Goal: Task Accomplishment & Management: Use online tool/utility

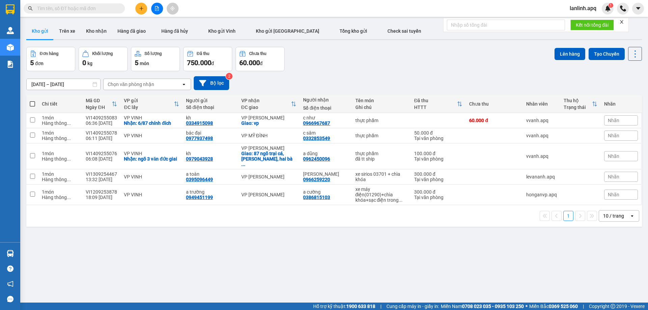
click at [97, 9] on input "text" at bounding box center [77, 8] width 80 height 7
paste input "TC1309254924"
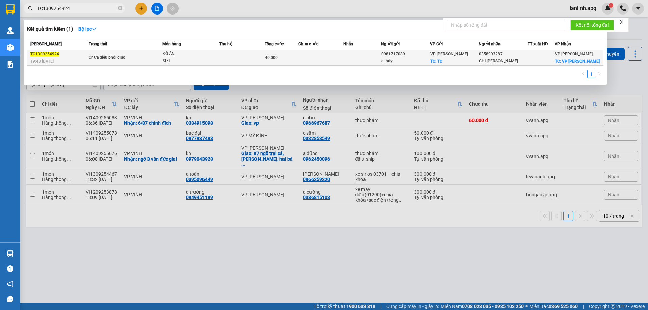
type input "TC1309254924"
click at [109, 58] on div "Chưa điều phối giao" at bounding box center [114, 57] width 51 height 7
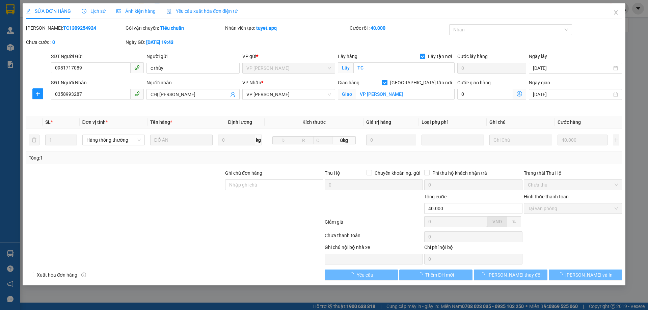
type input "0981717089"
type input "c thủy"
checkbox input "true"
type input "TC"
type input "0358993287"
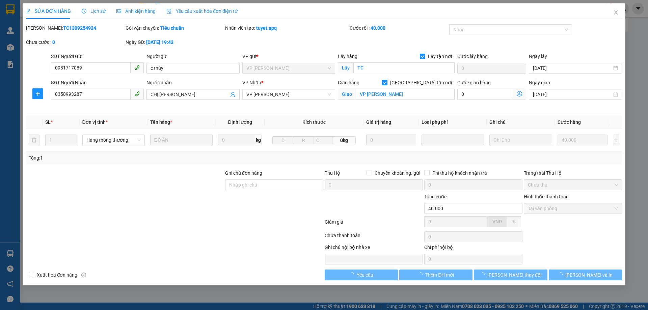
type input "CHỊ LINH"
checkbox input "true"
type input "VP Ngọc Hồi"
type input "40.000"
click at [91, 11] on span "Lịch sử" at bounding box center [94, 10] width 24 height 5
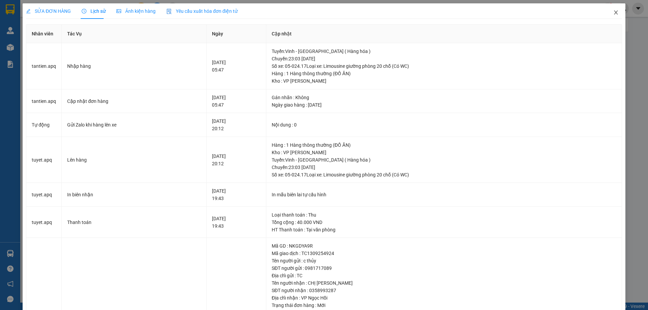
click at [613, 13] on icon "close" at bounding box center [615, 12] width 5 height 5
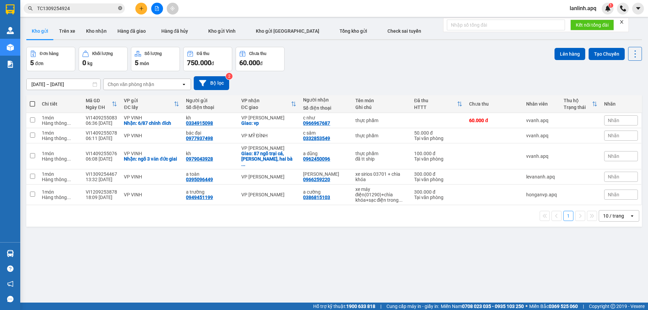
click at [120, 6] on span at bounding box center [120, 8] width 4 height 6
paste input "0362833207"
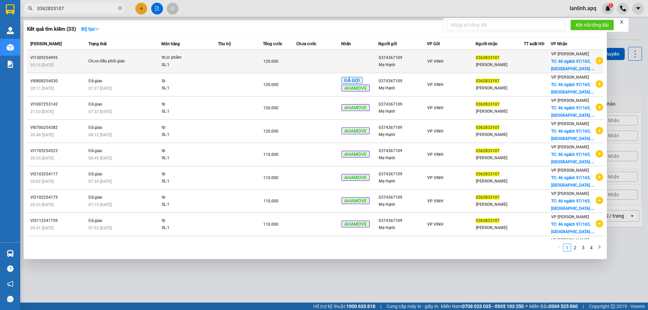
type input "0362833107"
click at [175, 62] on div "SL: 1" at bounding box center [187, 64] width 51 height 7
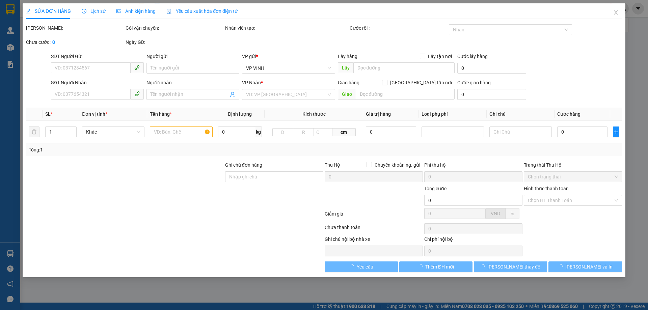
type input "0374367109"
type input "Mẹ Hạnh"
type input "0362833107"
type input "Nguyễn Thị Khánh Vinh"
checkbox input "true"
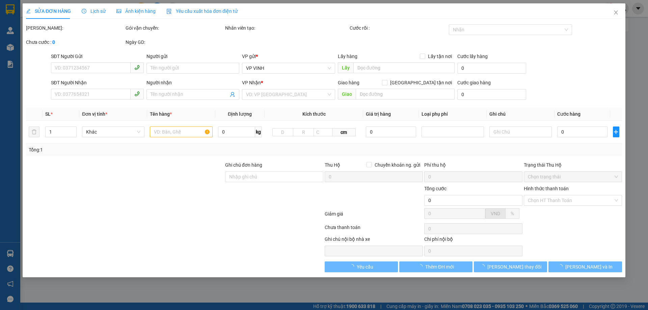
type input "46 ngách 97/165, chợ khâm thiên, đống đa, hà nội"
type input "120.000"
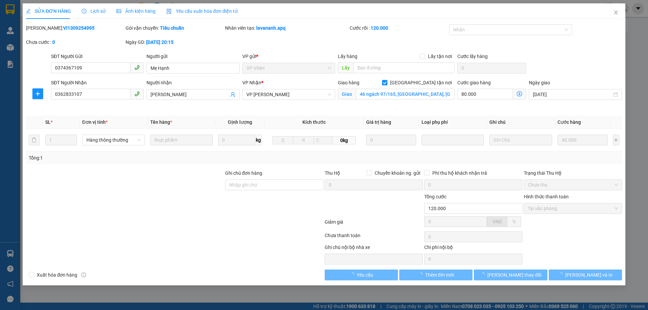
click at [93, 8] on span "Lịch sử" at bounding box center [94, 10] width 24 height 5
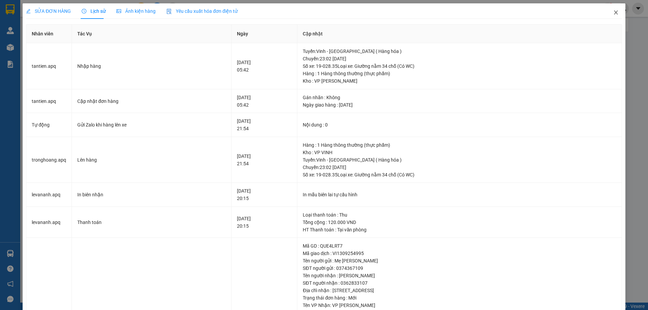
click at [613, 15] on icon "close" at bounding box center [615, 12] width 5 height 5
